Goal: Book appointment/travel/reservation

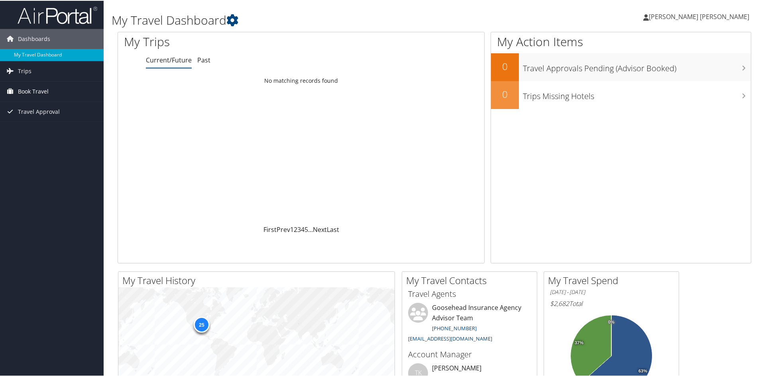
click at [51, 86] on link "Book Travel" at bounding box center [52, 91] width 104 height 20
click at [29, 129] on link "Book/Manage Online Trips" at bounding box center [52, 131] width 104 height 12
